Goal: Navigation & Orientation: Find specific page/section

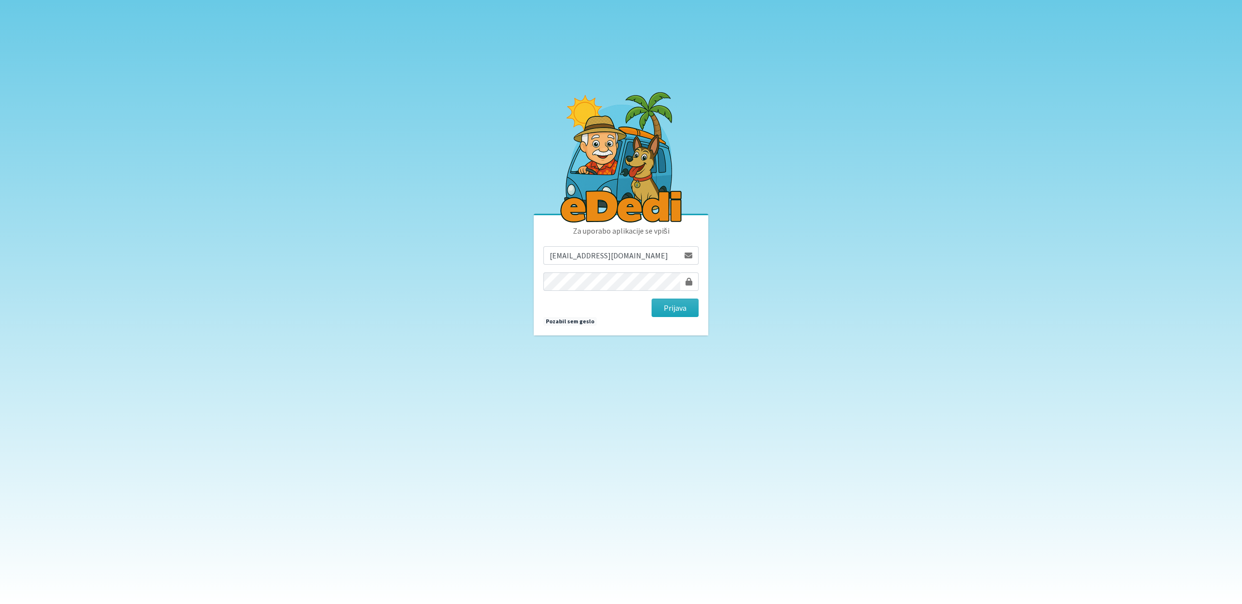
click at [691, 297] on form "stepan.sabina@gmail.com Prijava" at bounding box center [620, 281] width 155 height 71
click at [688, 311] on button "Prijava" at bounding box center [674, 308] width 47 height 18
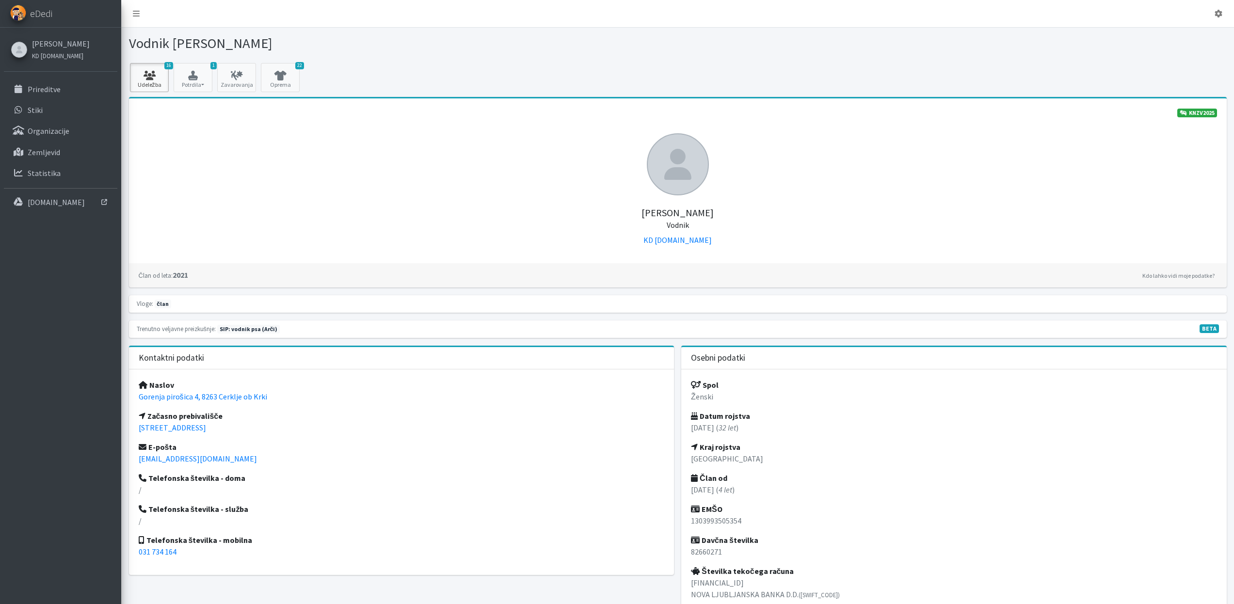
click at [151, 67] on link "16 Udeležba" at bounding box center [149, 77] width 39 height 29
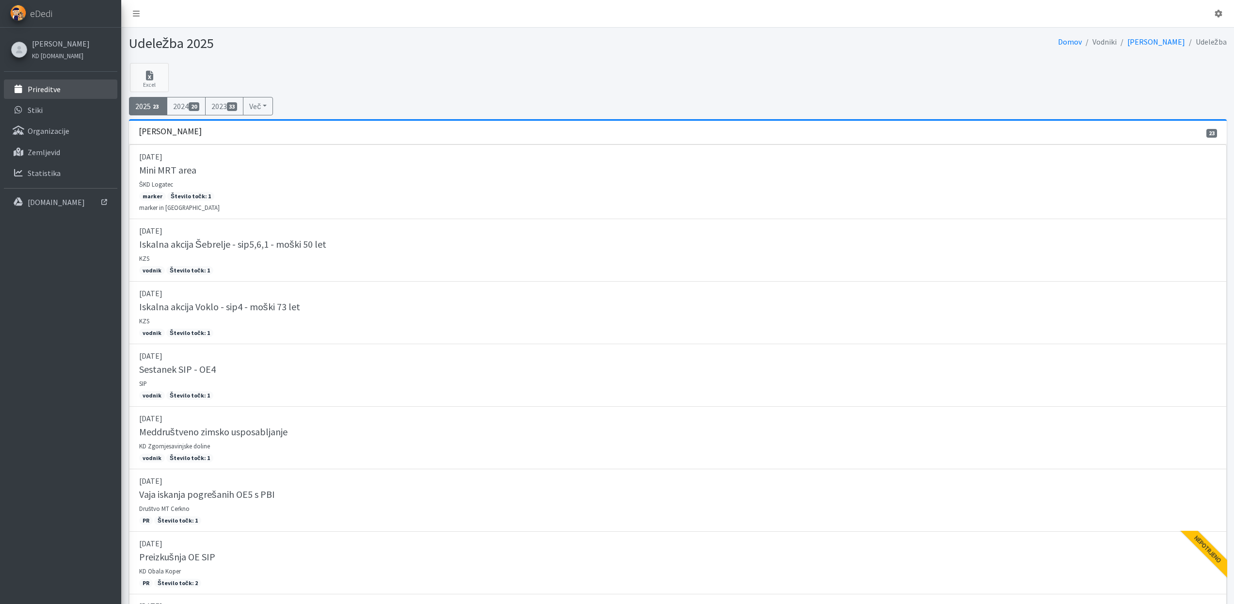
click at [77, 93] on link "Prireditve" at bounding box center [60, 89] width 113 height 19
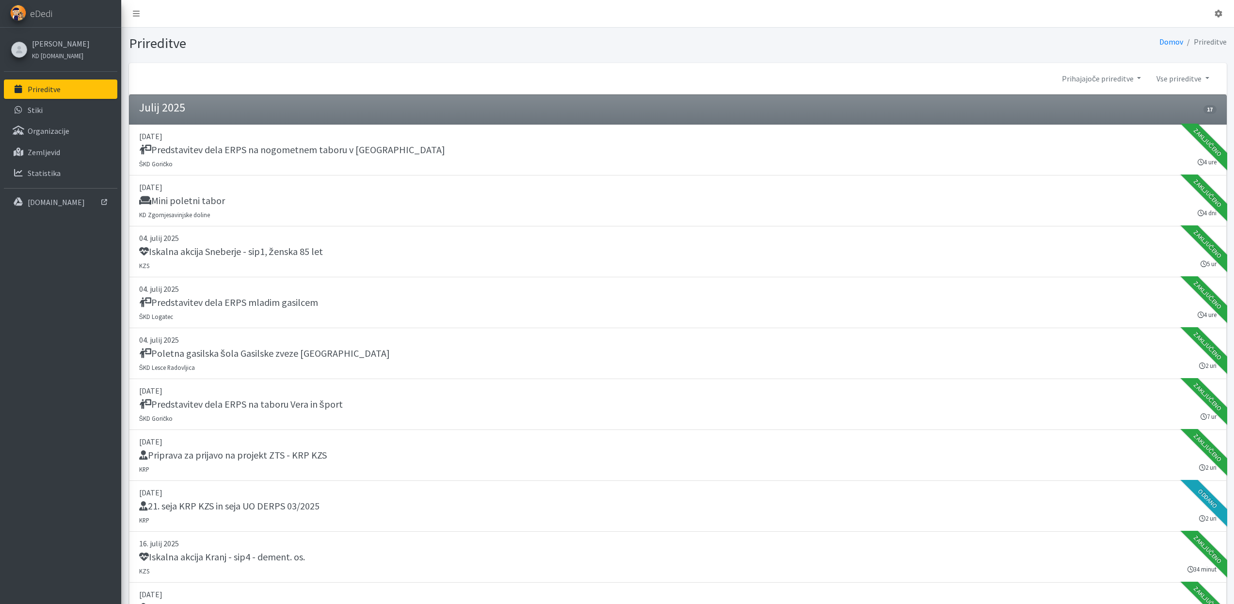
click at [55, 90] on p "Prireditve" at bounding box center [44, 89] width 33 height 10
click at [62, 42] on link "[PERSON_NAME]" at bounding box center [61, 44] width 58 height 12
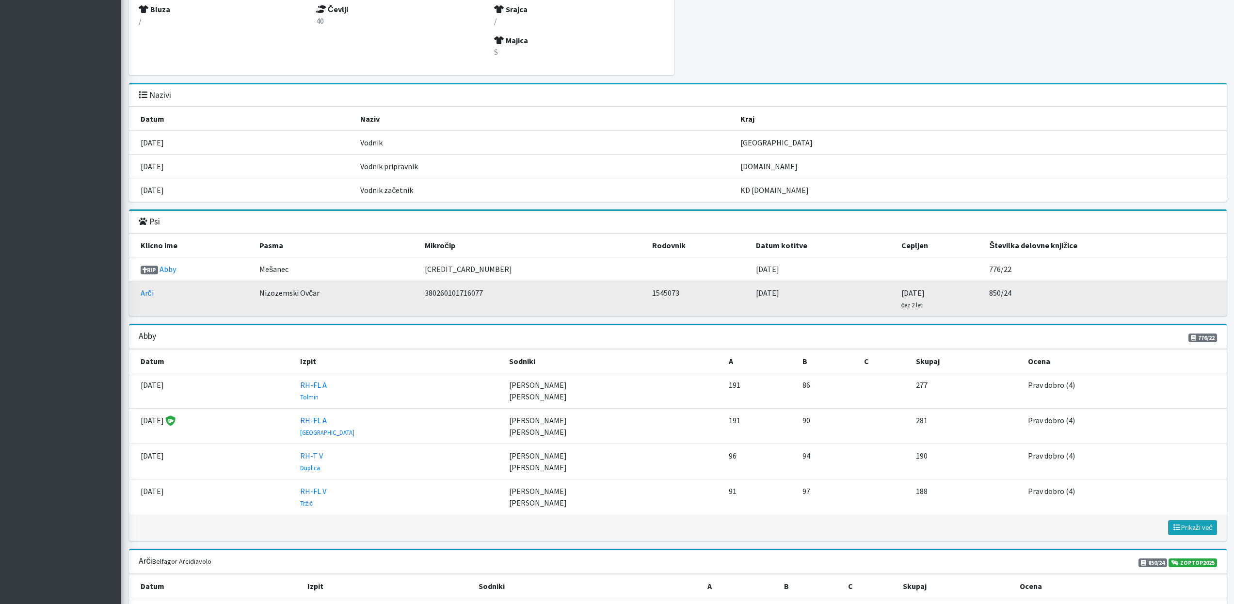
scroll to position [932, 0]
